Goal: Transaction & Acquisition: Obtain resource

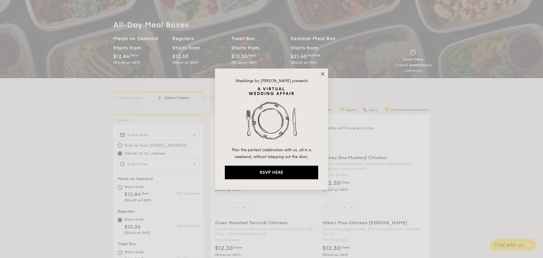
click at [324, 74] on icon at bounding box center [322, 73] width 3 height 3
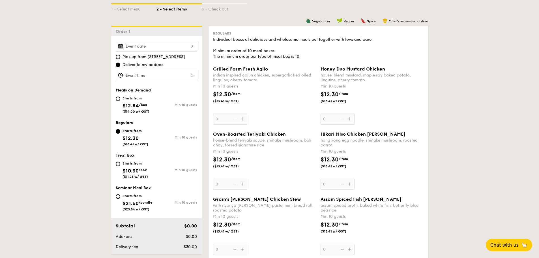
scroll to position [141, 0]
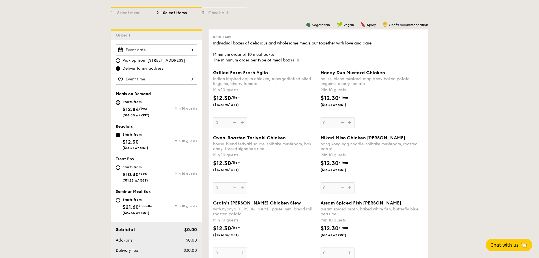
click at [119, 102] on input "Starts from $12.84 /box ($14.00 w/ GST) Min 10 guests" at bounding box center [118, 102] width 5 height 5
radio input "true"
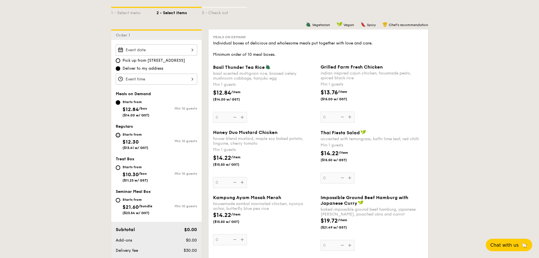
click at [116, 136] on input "Starts from $12.30 ($13.41 w/ GST) Min 10 guests" at bounding box center [118, 135] width 5 height 5
radio input "true"
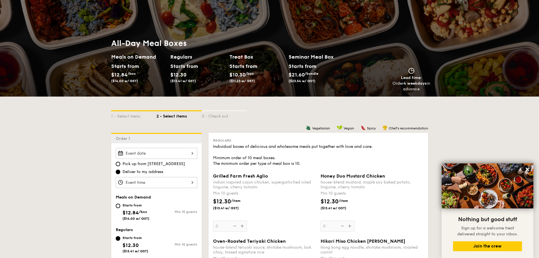
scroll to position [0, 0]
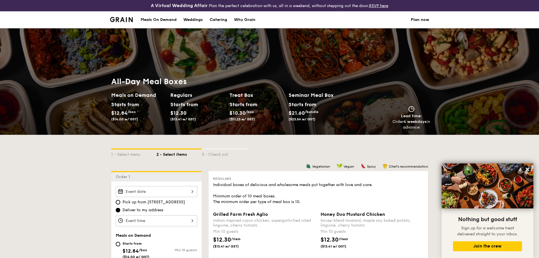
click at [214, 19] on div "Catering" at bounding box center [219, 19] width 18 height 17
select select
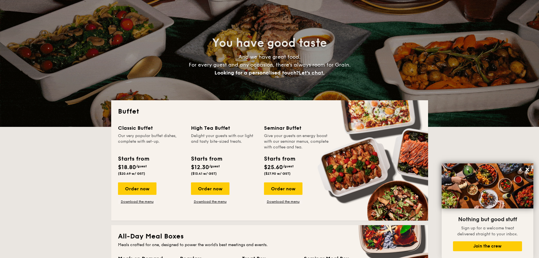
scroll to position [57, 0]
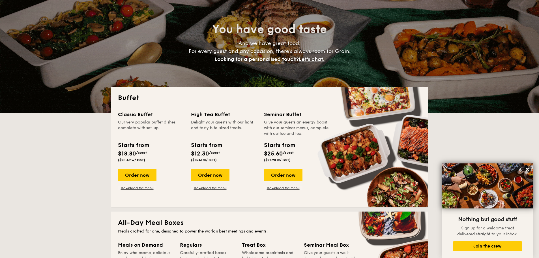
click at [165, 158] on div "Starts from $18.80 /guest ($20.49 w/ GST)" at bounding box center [151, 152] width 71 height 23
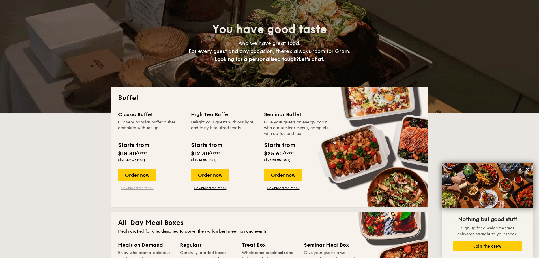
click at [144, 188] on link "Download the menu" at bounding box center [137, 188] width 38 height 5
